Goal: Find specific page/section: Find specific page/section

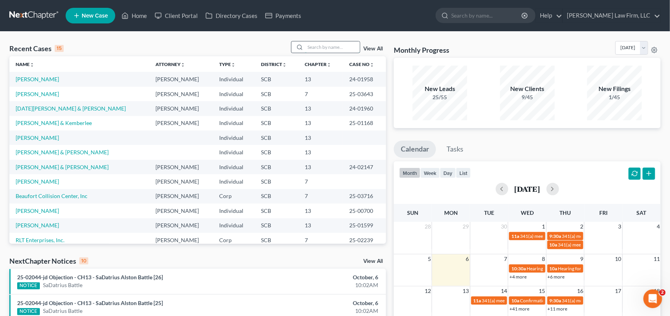
click at [310, 43] on input "search" at bounding box center [332, 46] width 55 height 11
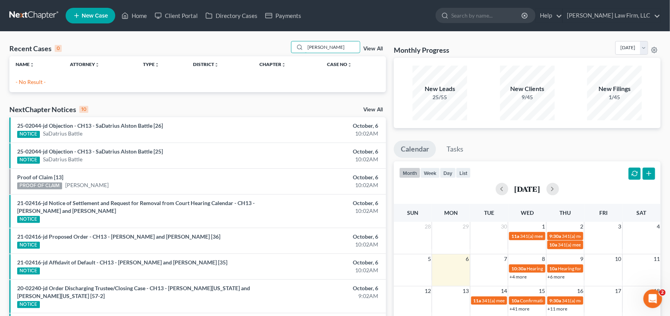
type input "[PERSON_NAME]"
drag, startPoint x: 332, startPoint y: 47, endPoint x: 293, endPoint y: 49, distance: 39.6
click at [293, 49] on div "[PERSON_NAME]" at bounding box center [326, 47] width 70 height 12
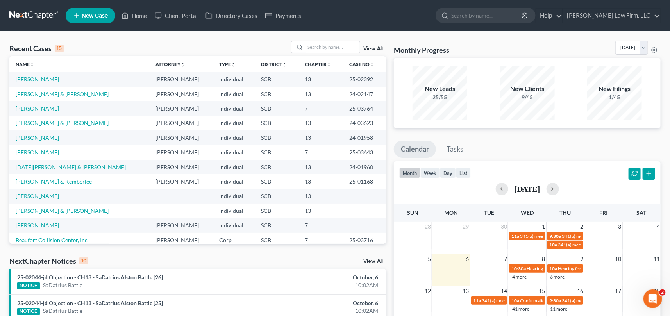
click at [41, 222] on td "[PERSON_NAME]" at bounding box center [79, 225] width 140 height 14
click at [41, 223] on link "[PERSON_NAME]" at bounding box center [37, 225] width 43 height 7
select select "1"
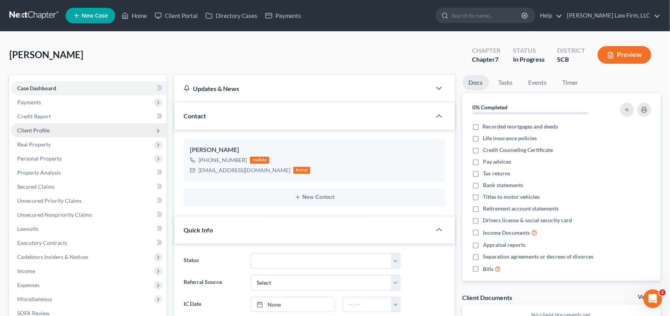
click at [31, 126] on span "Client Profile" at bounding box center [89, 130] width 156 height 14
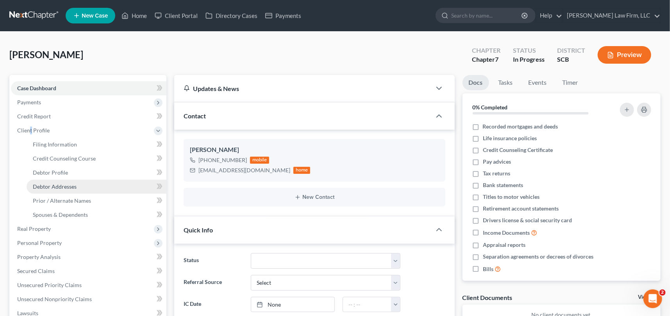
click at [57, 184] on span "Debtor Addresses" at bounding box center [55, 186] width 44 height 7
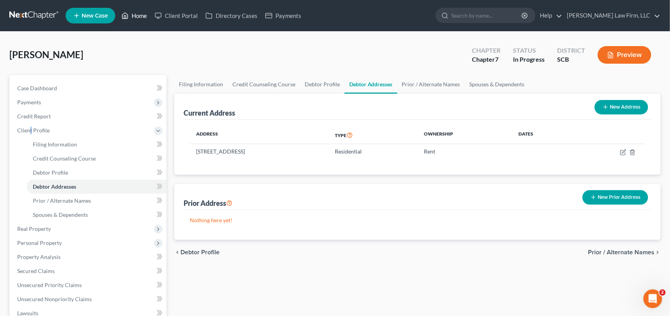
click at [135, 14] on link "Home" at bounding box center [134, 16] width 33 height 14
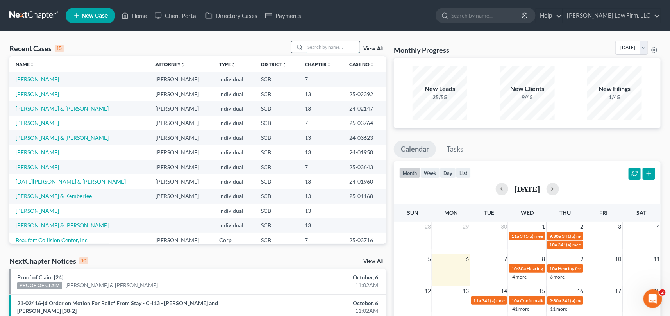
click at [311, 43] on input "search" at bounding box center [332, 46] width 55 height 11
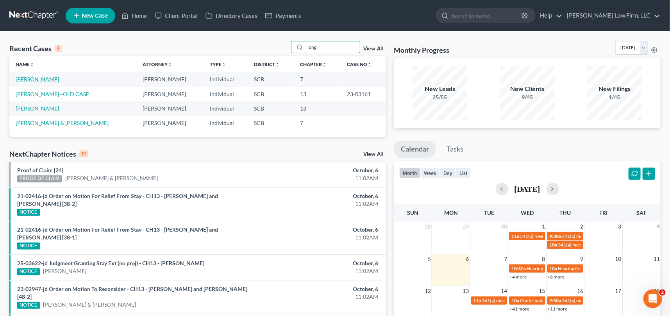
type input "long"
click at [39, 78] on link "[PERSON_NAME]" at bounding box center [37, 79] width 43 height 7
select select "1"
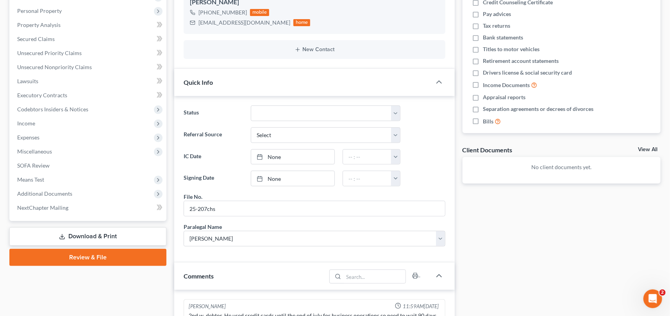
scroll to position [106, 0]
